Goal: Task Accomplishment & Management: Manage account settings

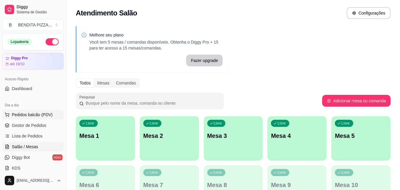
click at [32, 110] on button "Pedidos balcão (PDV)" at bounding box center [32, 114] width 61 height 9
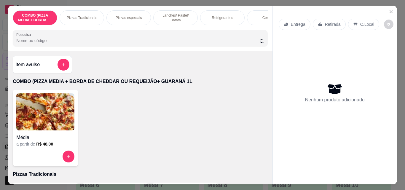
click at [82, 15] on p "Pizzas Tradicionais" at bounding box center [82, 17] width 31 height 5
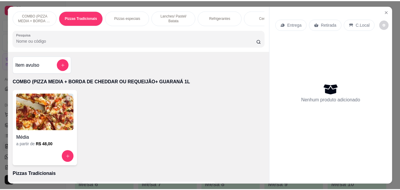
scroll to position [15, 0]
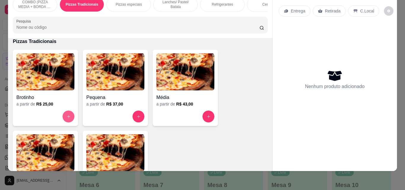
click at [68, 112] on button "increase-product-quantity" at bounding box center [69, 117] width 12 height 12
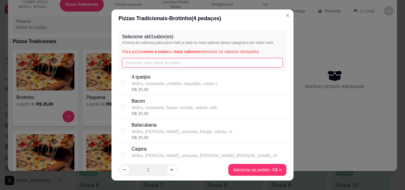
click at [148, 63] on input "text" at bounding box center [202, 62] width 161 height 9
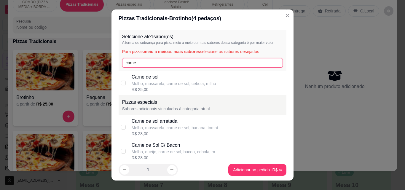
type input "carne"
click at [152, 75] on p "Carne de sol" at bounding box center [174, 76] width 84 height 7
checkbox input "true"
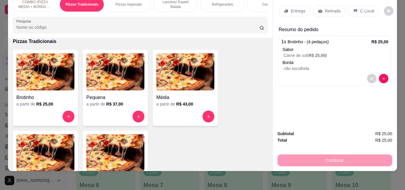
click at [297, 8] on p "Entrega" at bounding box center [298, 11] width 15 height 6
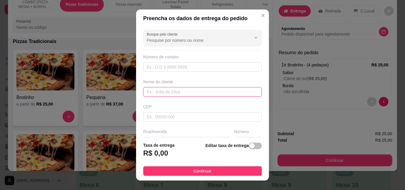
click at [216, 92] on input "text" at bounding box center [202, 91] width 119 height 9
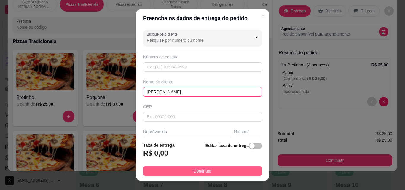
type input "[PERSON_NAME]"
click at [222, 170] on button "Continuar" at bounding box center [202, 170] width 119 height 9
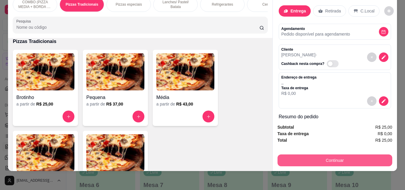
click at [320, 154] on button "Continuar" at bounding box center [334, 160] width 115 height 12
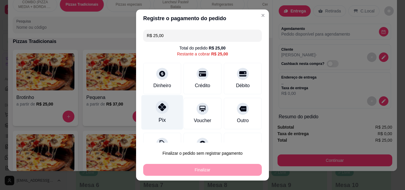
click at [158, 107] on icon at bounding box center [162, 107] width 8 height 8
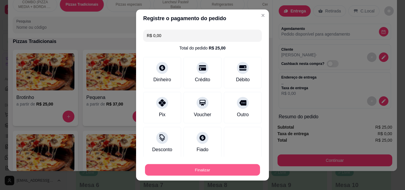
click at [217, 171] on button "Finalizar" at bounding box center [202, 170] width 115 height 12
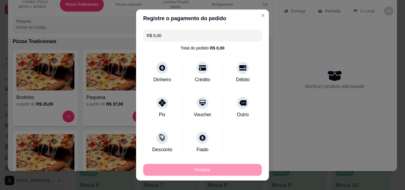
type input "-R$ 25,00"
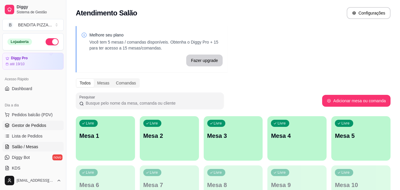
click at [22, 128] on span "Gestor de Pedidos" at bounding box center [29, 125] width 34 height 6
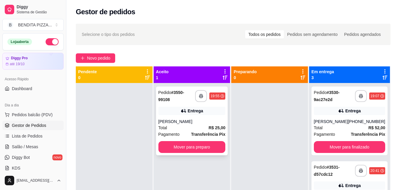
click at [198, 140] on div "**********" at bounding box center [192, 121] width 72 height 69
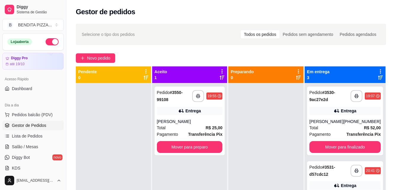
click at [203, 142] on div ", n. , -" at bounding box center [200, 139] width 158 height 7
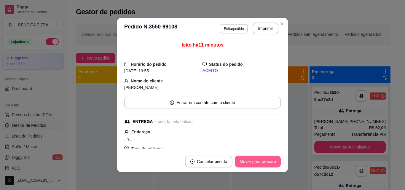
click at [257, 160] on button "Mover para preparo" at bounding box center [258, 162] width 46 height 12
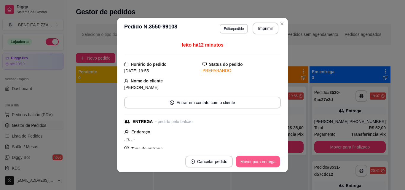
click at [252, 161] on button "Mover para entrega" at bounding box center [258, 162] width 44 height 12
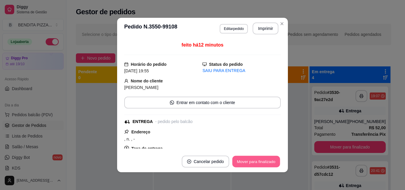
click at [252, 161] on button "Mover para finalizado" at bounding box center [256, 162] width 48 height 12
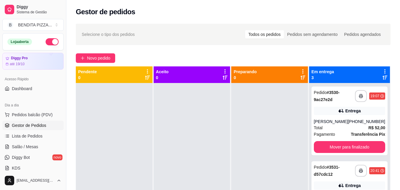
scroll to position [90, 0]
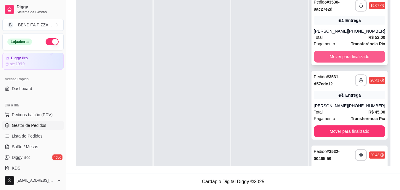
click at [354, 60] on button "Mover para finalizado" at bounding box center [349, 57] width 71 height 12
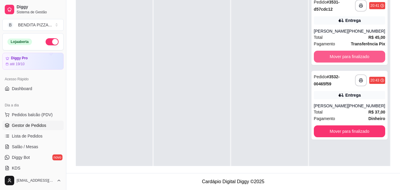
click at [354, 60] on button "Mover para finalizado" at bounding box center [349, 57] width 71 height 12
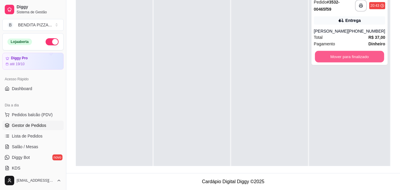
click at [354, 60] on button "Mover para finalizado" at bounding box center [349, 57] width 69 height 12
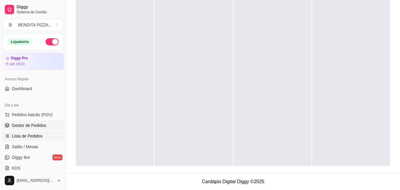
click at [38, 138] on span "Lista de Pedidos" at bounding box center [27, 136] width 31 height 6
